Goal: Find contact information: Obtain details needed to contact an individual or organization

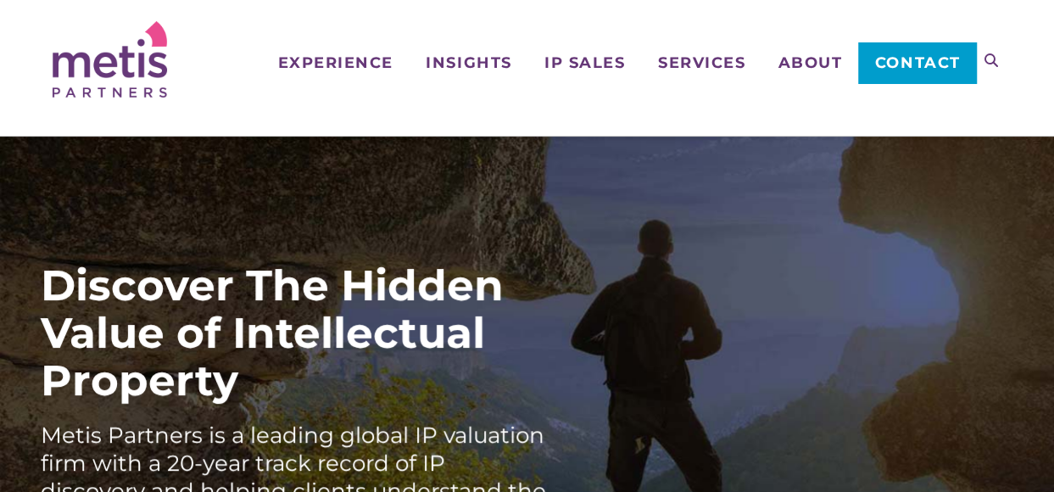
click at [951, 69] on span "Contact" at bounding box center [918, 62] width 86 height 15
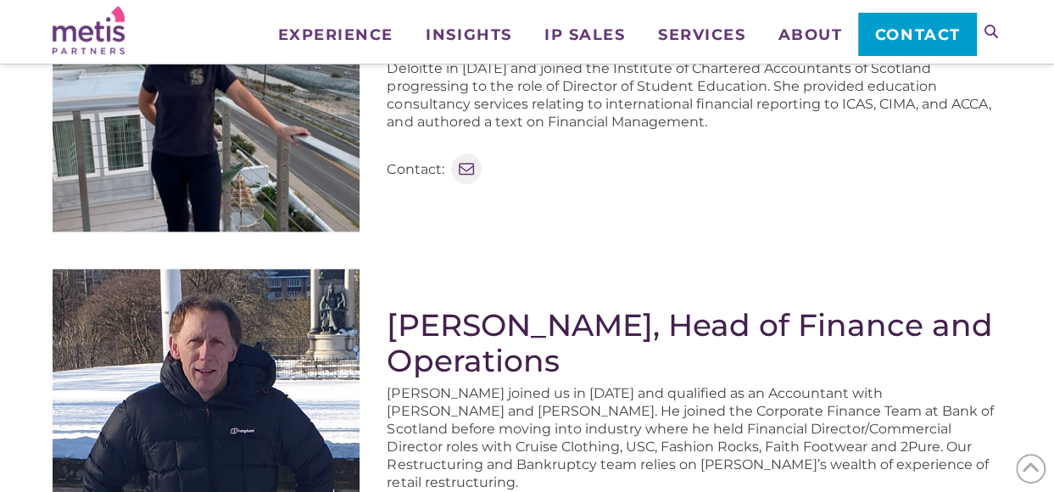
scroll to position [933, 0]
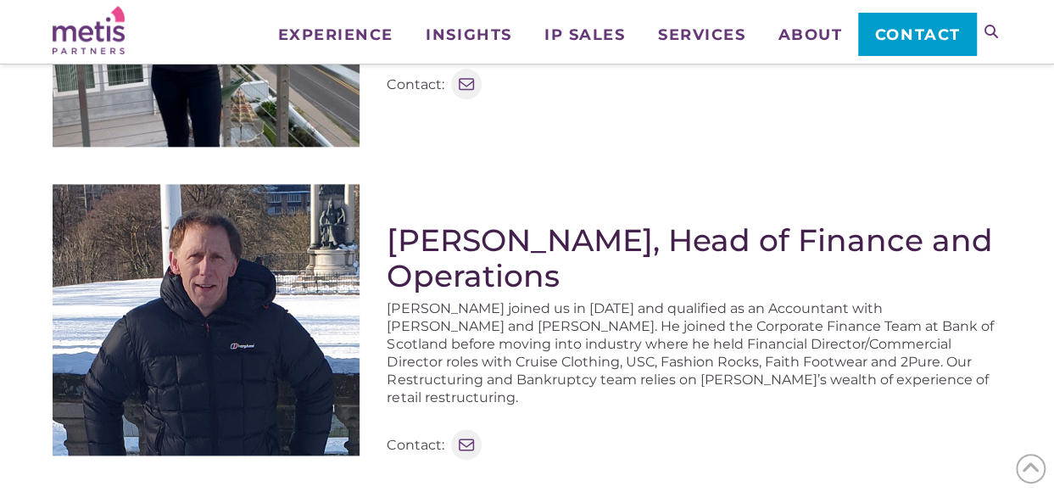
click at [248, 296] on img at bounding box center [206, 319] width 307 height 271
click at [429, 436] on p "Contact:" at bounding box center [415, 445] width 57 height 18
click at [954, 33] on span "Contact" at bounding box center [918, 34] width 86 height 15
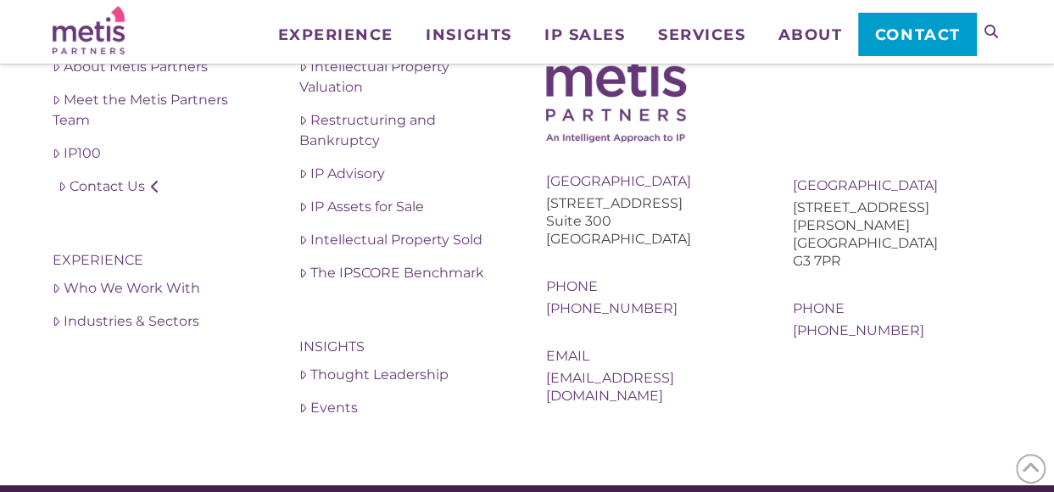
scroll to position [2883, 0]
